Goal: Information Seeking & Learning: Learn about a topic

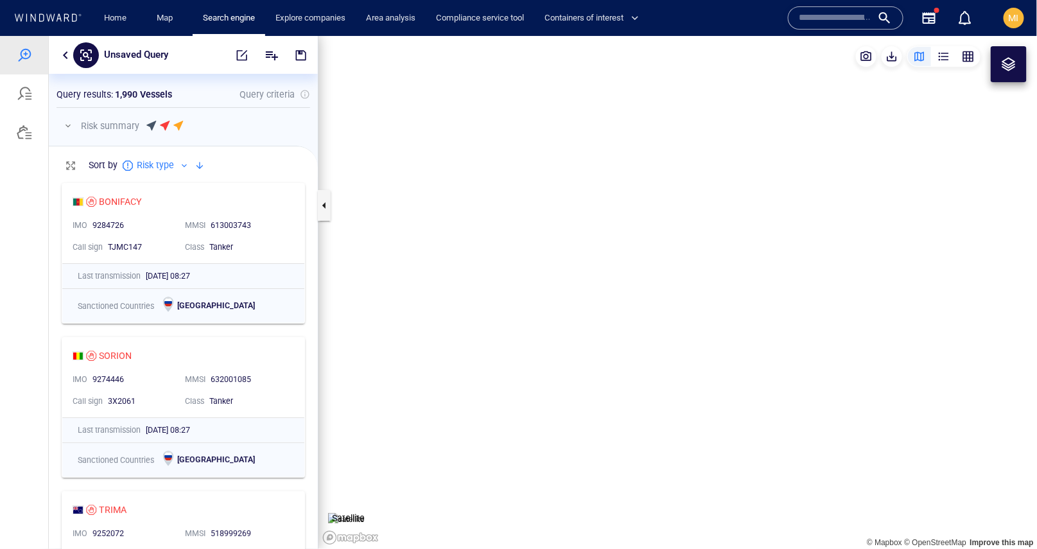
scroll to position [372, 269]
click at [134, 200] on div "BONIFACY" at bounding box center [120, 200] width 43 height 15
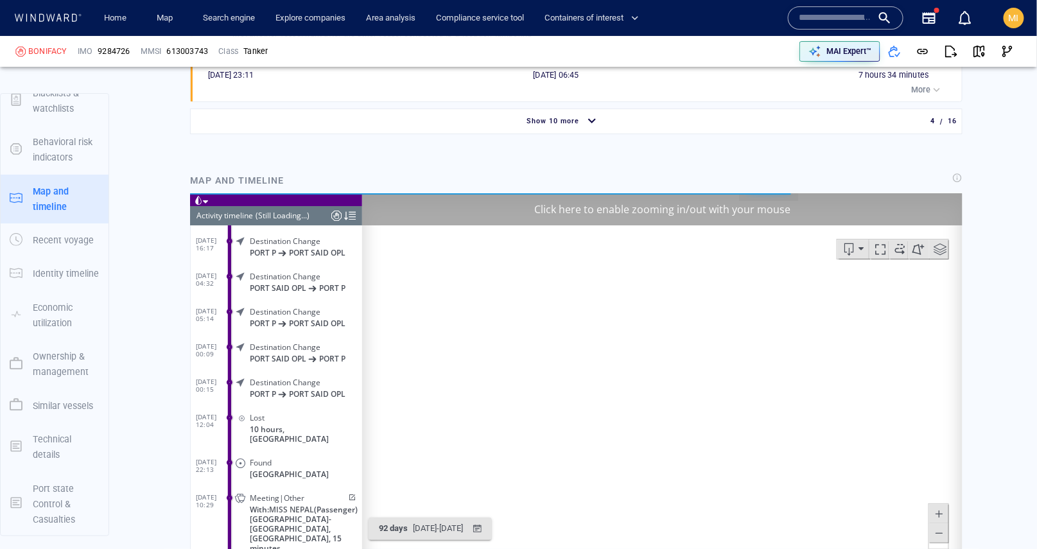
scroll to position [1715, 0]
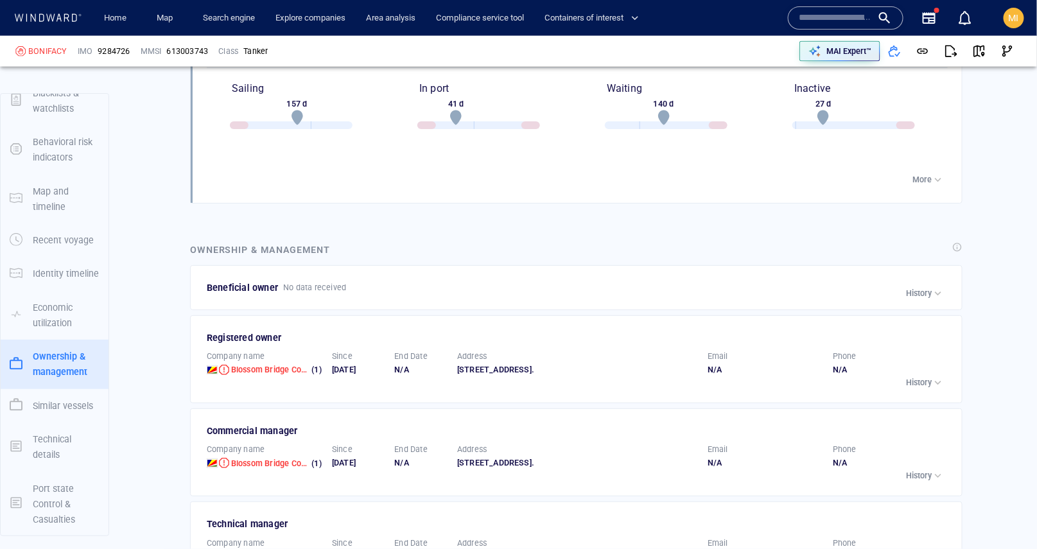
scroll to position [2846, 0]
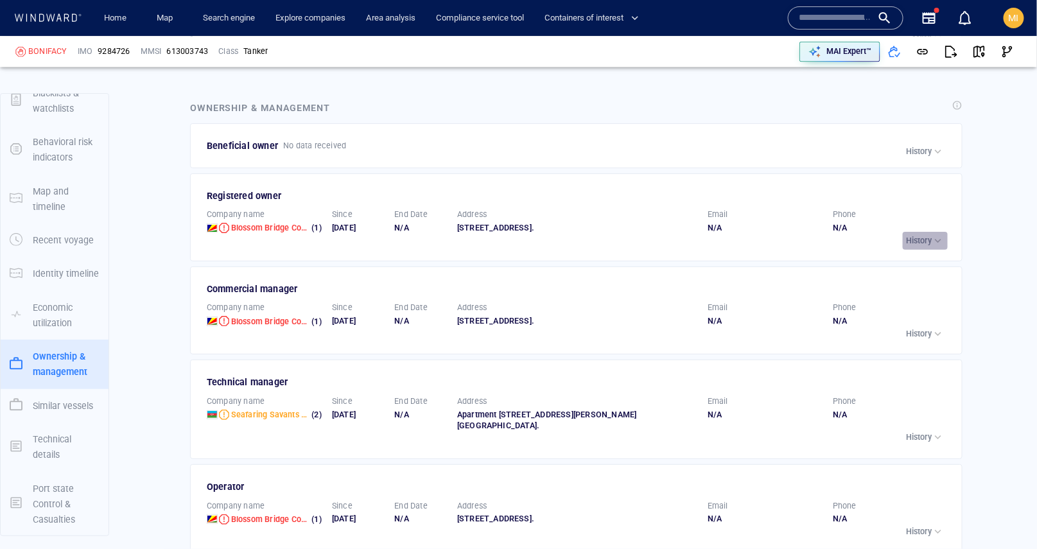
click at [922, 239] on p "History" at bounding box center [919, 241] width 26 height 12
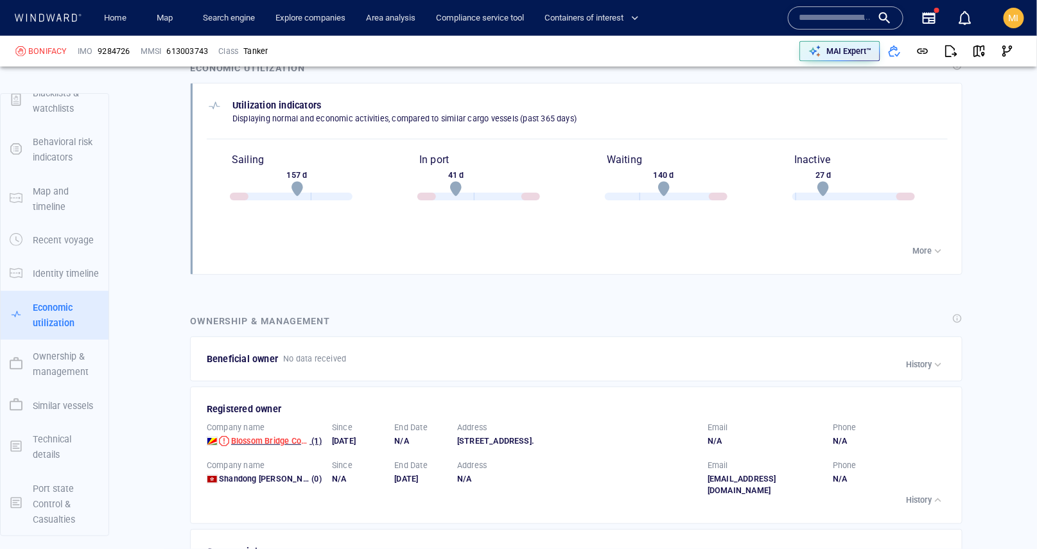
scroll to position [2664, 0]
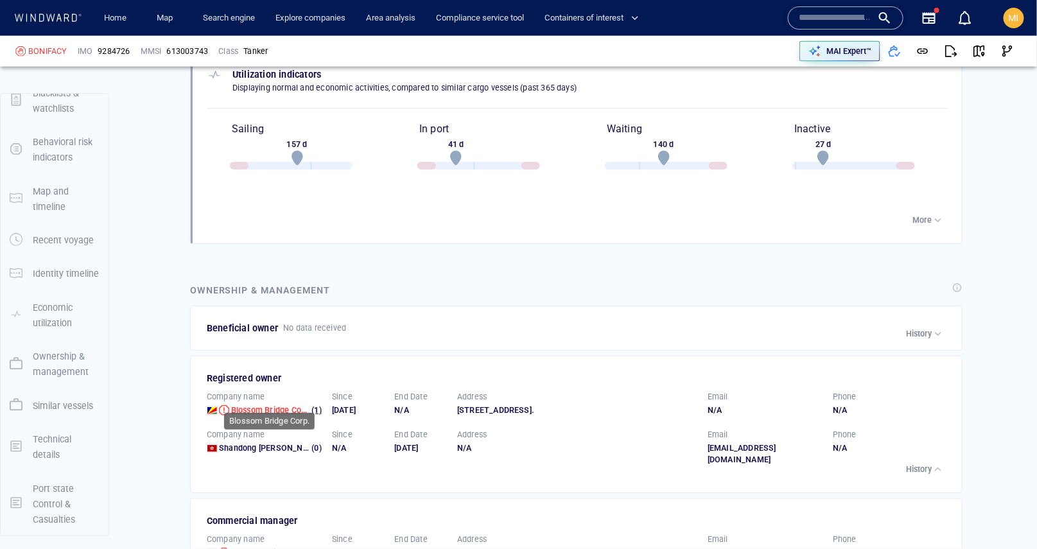
click at [263, 405] on span "Blossom Bridge Corp." at bounding box center [271, 410] width 81 height 10
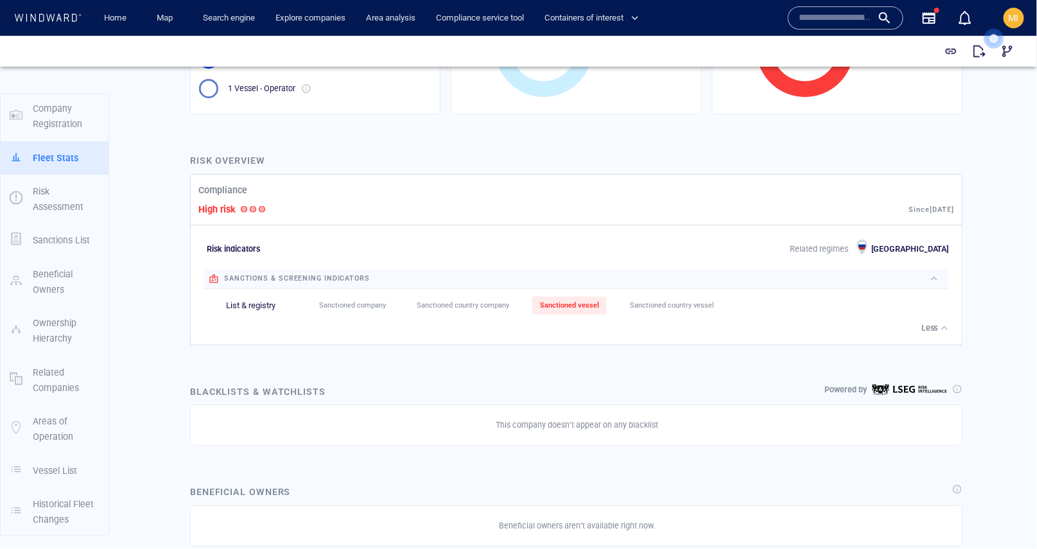
scroll to position [401, 0]
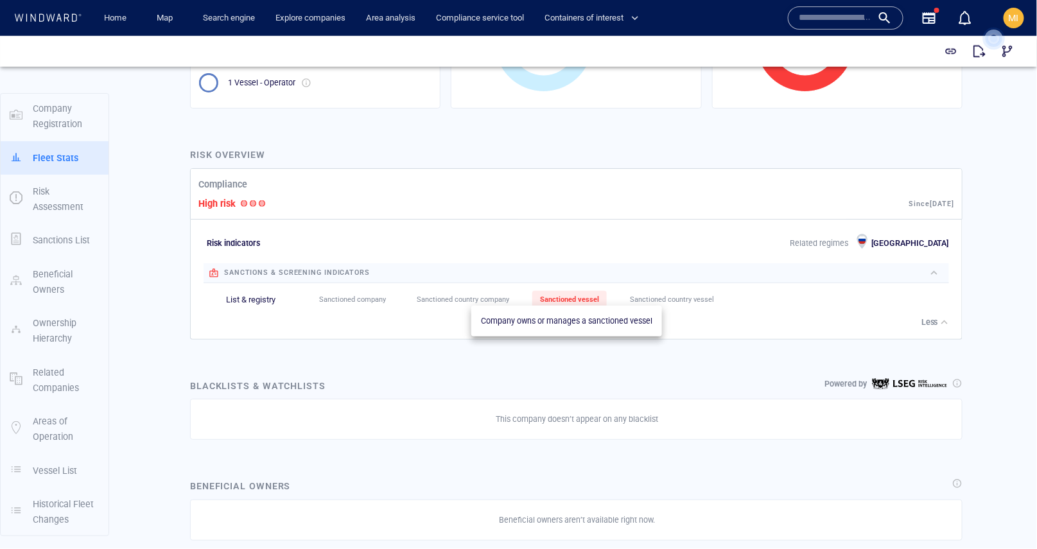
click at [567, 295] on span "Sanctioned vessel" at bounding box center [569, 299] width 59 height 8
click at [560, 295] on span "Sanctioned vessel" at bounding box center [569, 299] width 59 height 8
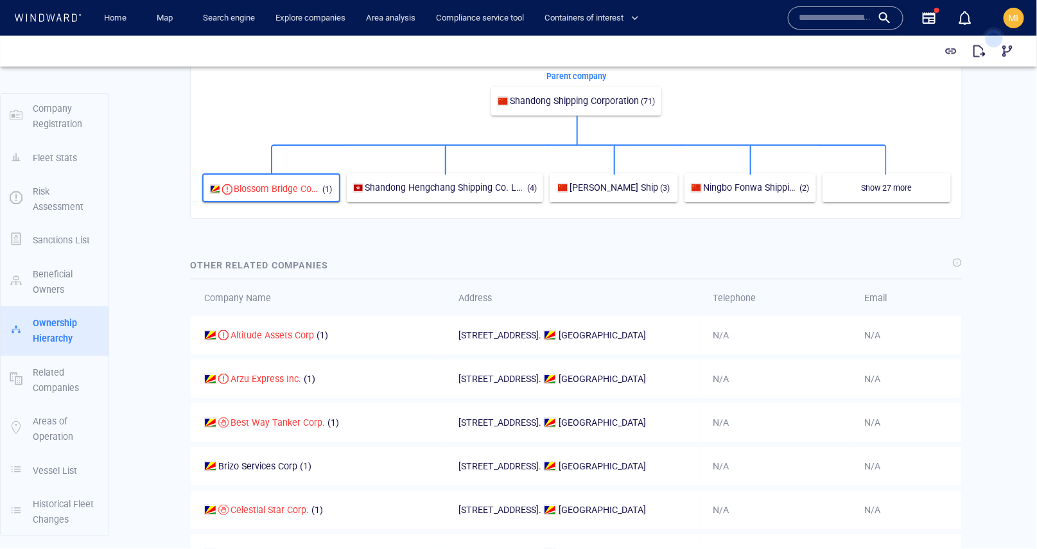
scroll to position [982, 0]
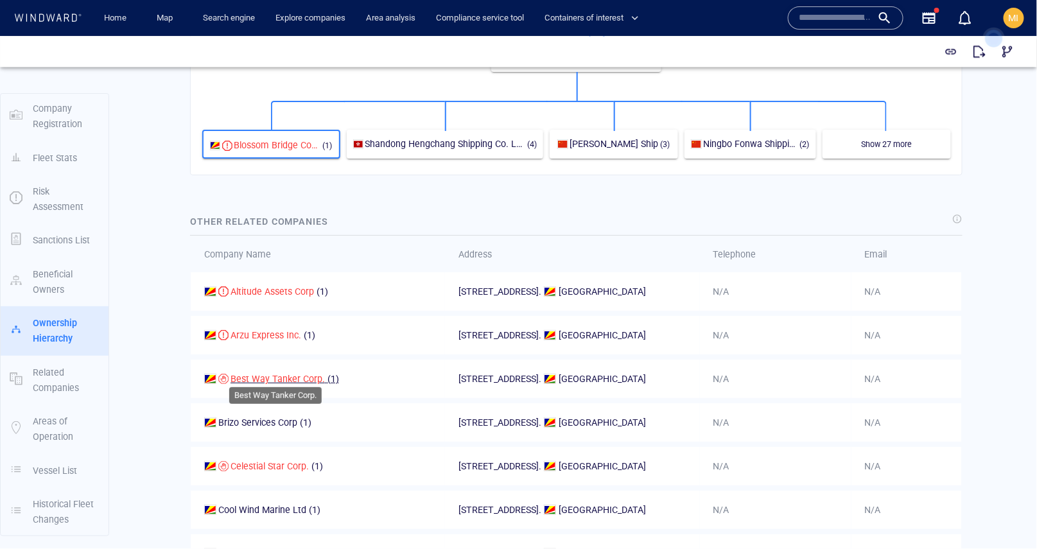
click at [244, 373] on span "Best Way Tanker Corp." at bounding box center [277, 378] width 94 height 10
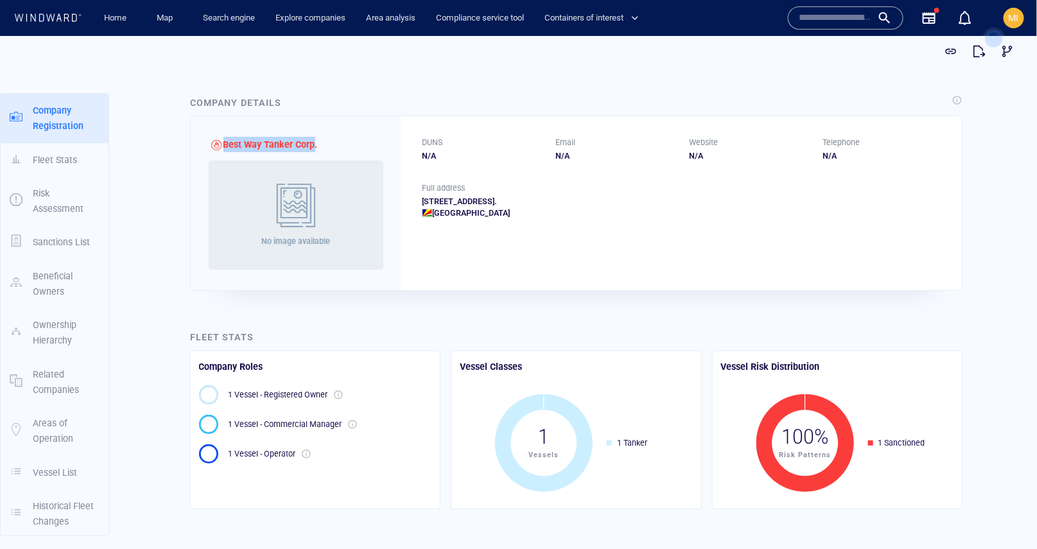
drag, startPoint x: 312, startPoint y: 142, endPoint x: 222, endPoint y: 142, distance: 89.9
click at [222, 142] on div "Best Way Tanker Corp." at bounding box center [264, 143] width 107 height 15
copy span "Best Way Tanker Corp"
